Goal: Information Seeking & Learning: Learn about a topic

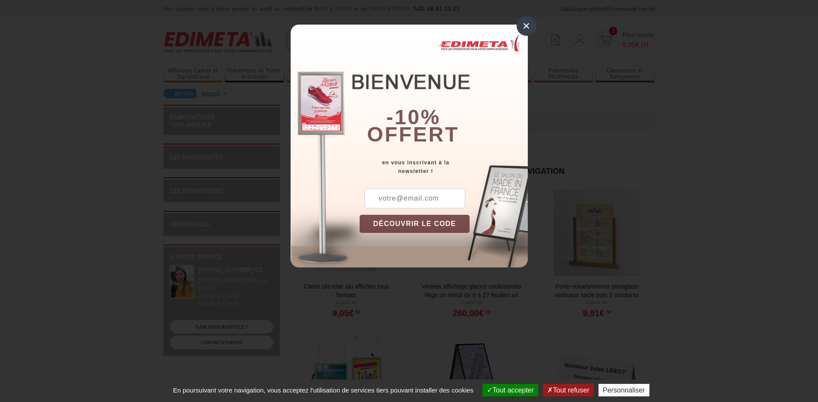
click at [534, 24] on div "×" at bounding box center [527, 26] width 20 height 20
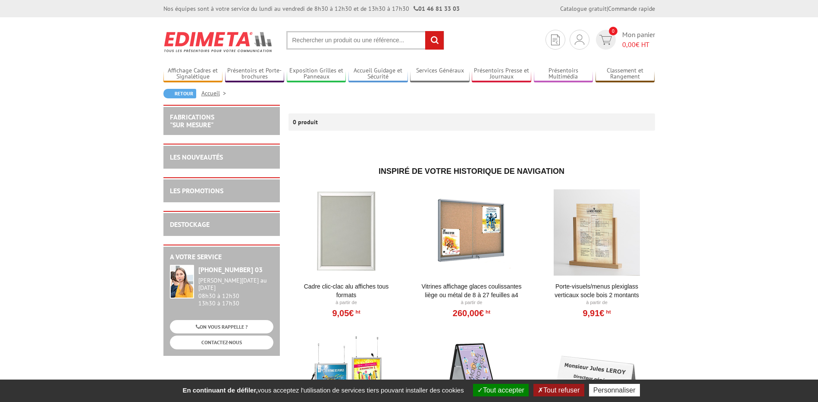
click at [332, 50] on section "Je me connecte Nouveau client ? Inscrivez-vous 0 Mon panier 0,00 € HT recherche…" at bounding box center [410, 37] width 492 height 41
click at [508, 74] on link "Présentoirs Presse et Journaux" at bounding box center [502, 74] width 60 height 14
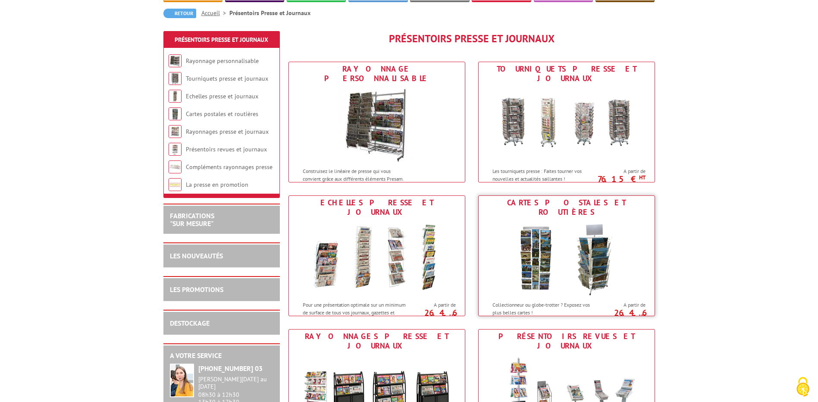
scroll to position [86, 0]
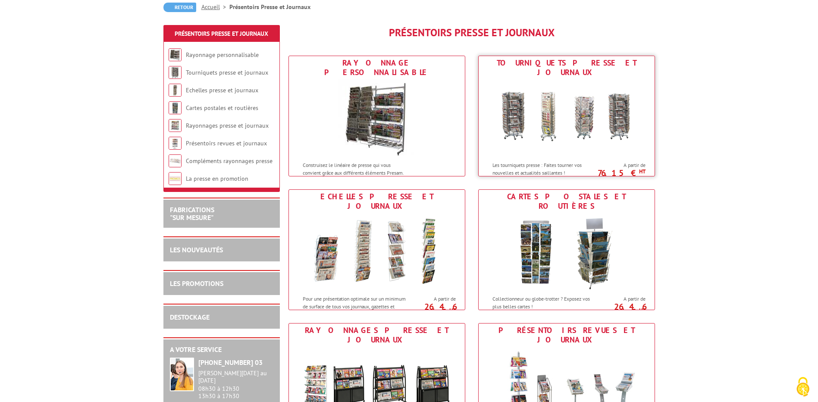
click at [554, 126] on img at bounding box center [567, 118] width 160 height 78
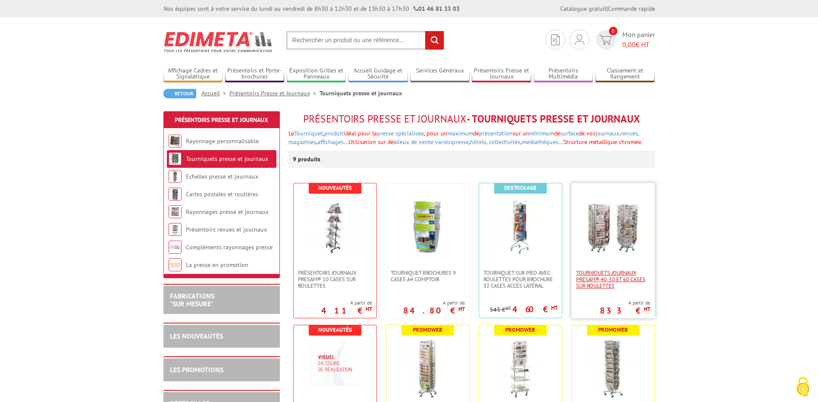
click at [604, 280] on span "Tourniquets journaux Presam® 40, 50 et 60 cases sur roulettes" at bounding box center [613, 279] width 74 height 19
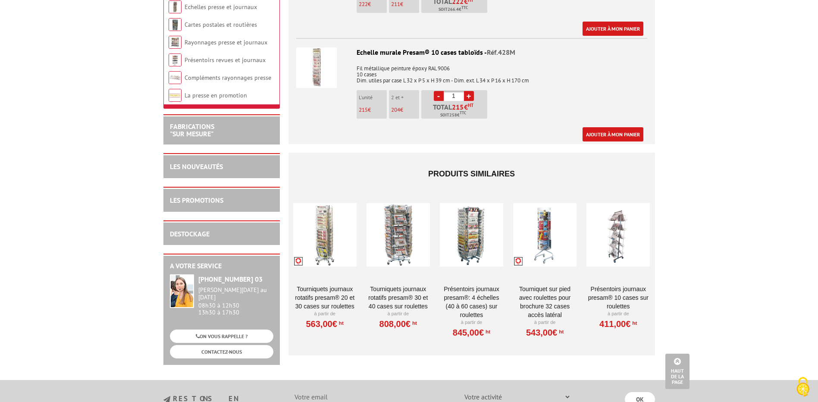
scroll to position [992, 0]
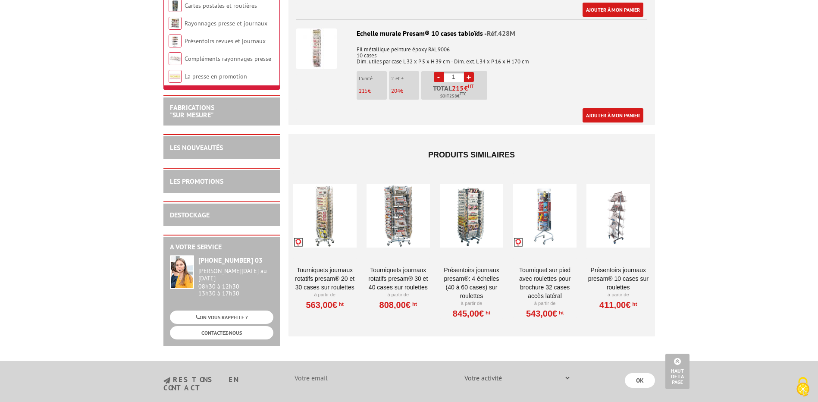
click at [325, 223] on div at bounding box center [324, 216] width 63 height 86
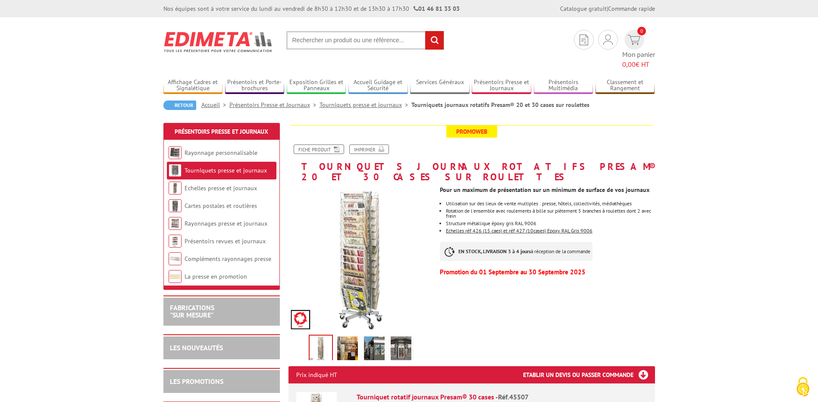
click at [305, 296] on img at bounding box center [361, 258] width 145 height 145
click at [343, 337] on img at bounding box center [347, 350] width 21 height 27
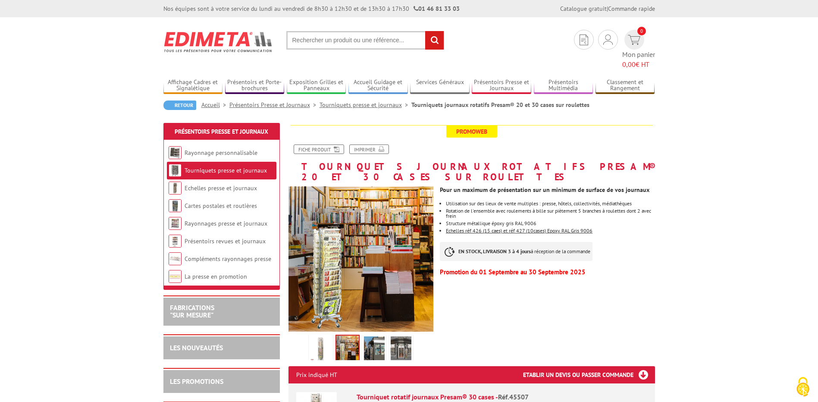
click at [367, 337] on img at bounding box center [374, 350] width 21 height 27
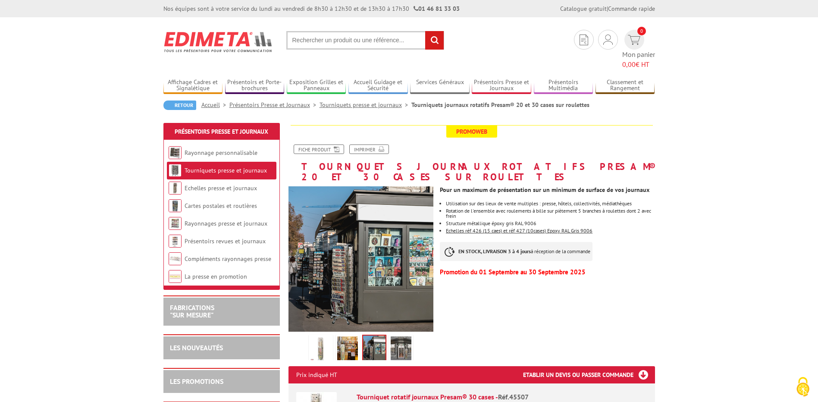
click at [403, 337] on img at bounding box center [401, 350] width 21 height 27
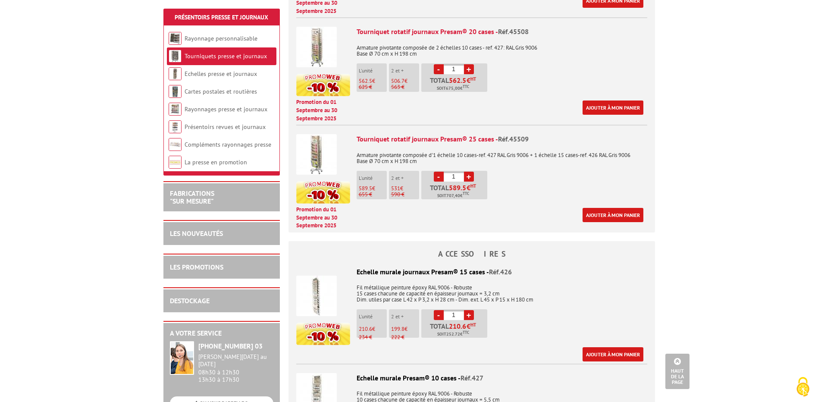
scroll to position [475, 0]
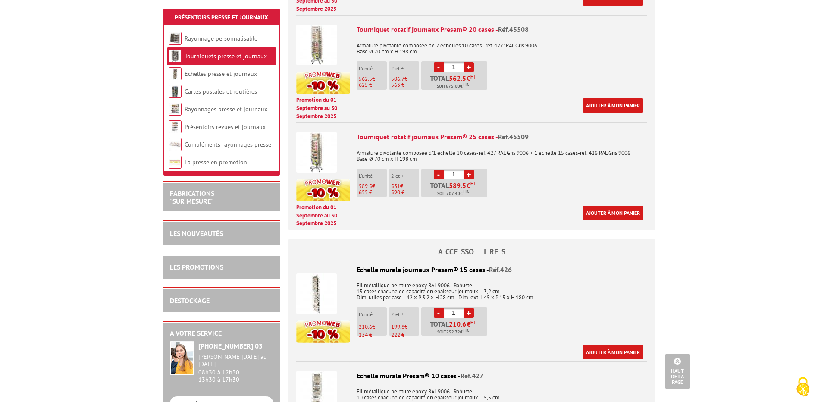
click at [317, 274] on img at bounding box center [316, 294] width 41 height 41
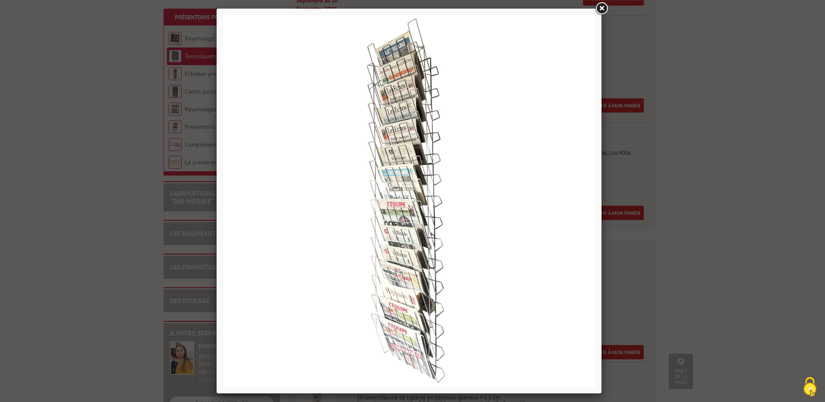
click at [604, 12] on link at bounding box center [602, 9] width 16 height 16
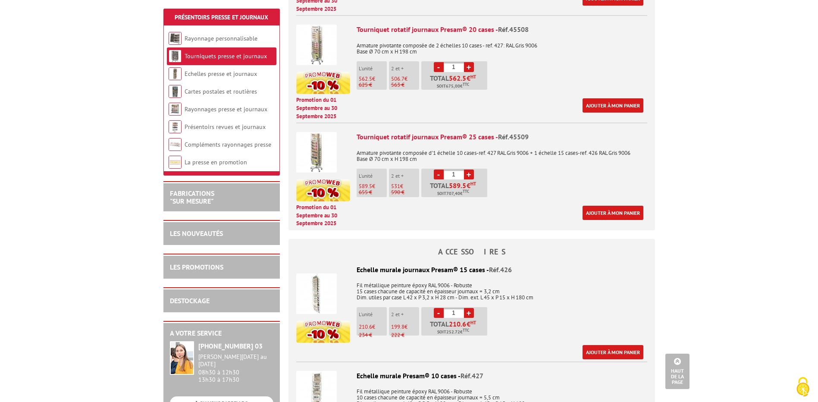
click at [317, 25] on img at bounding box center [316, 45] width 41 height 41
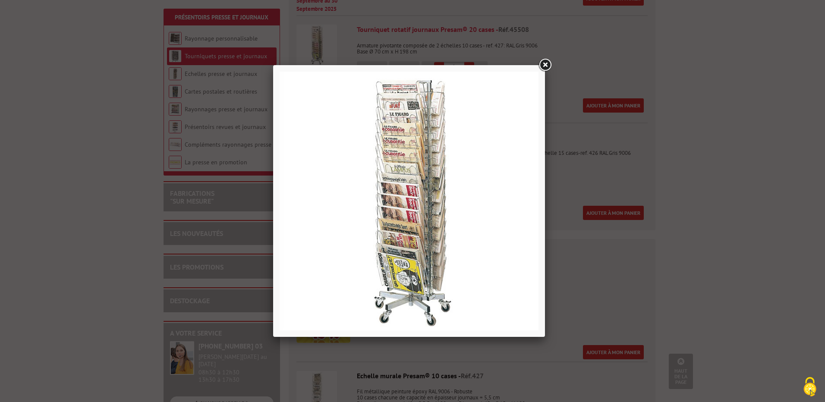
click at [546, 67] on link at bounding box center [545, 65] width 16 height 16
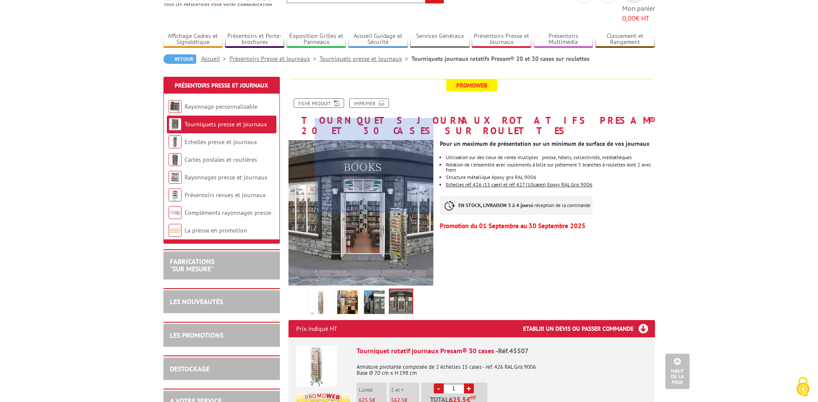
scroll to position [0, 0]
